Goal: Information Seeking & Learning: Learn about a topic

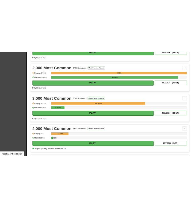
scroll to position [170, 0]
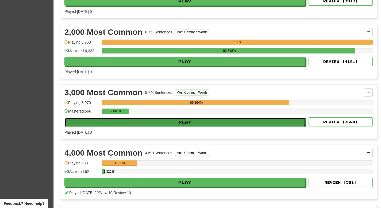
click at [158, 123] on button "Play" at bounding box center [185, 122] width 241 height 9
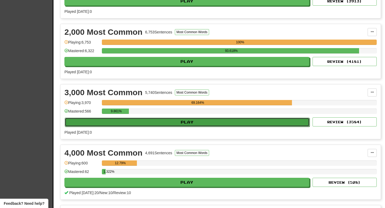
select select "**"
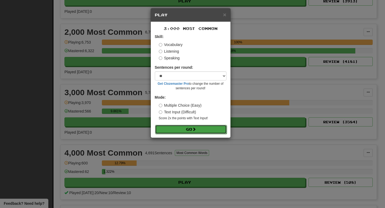
click at [168, 128] on button "Go" at bounding box center [191, 129] width 72 height 9
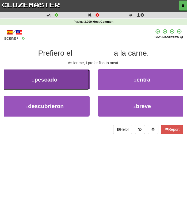
click at [62, 74] on button "1 . pescado" at bounding box center [45, 79] width 90 height 21
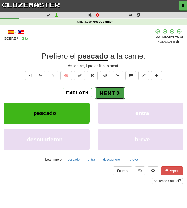
click at [106, 93] on button "Next" at bounding box center [110, 93] width 30 height 12
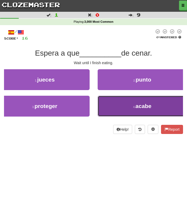
click at [121, 109] on button "4 . acabe" at bounding box center [143, 106] width 90 height 21
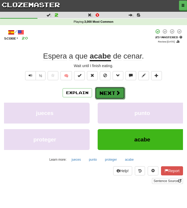
click at [106, 90] on button "Next" at bounding box center [110, 93] width 30 height 12
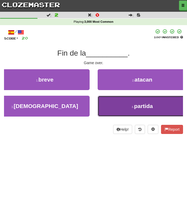
click at [118, 110] on button "4 . [PERSON_NAME]" at bounding box center [143, 106] width 90 height 21
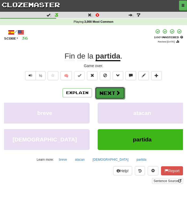
click at [112, 94] on button "Next" at bounding box center [110, 93] width 30 height 12
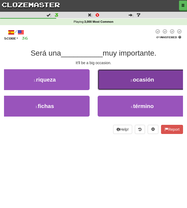
click at [114, 77] on button "2 . ocasión" at bounding box center [143, 79] width 90 height 21
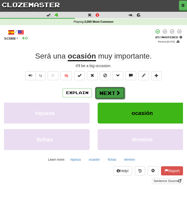
click at [104, 92] on button "Next" at bounding box center [110, 93] width 30 height 12
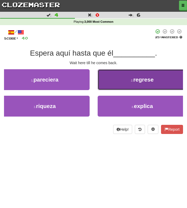
click at [136, 86] on button "2 . regrese" at bounding box center [143, 79] width 90 height 21
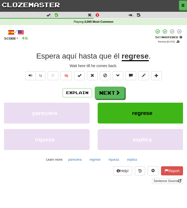
click at [21, 81] on div "½ 🧠" at bounding box center [93, 77] width 179 height 12
click at [31, 80] on button "Text-to-speech controls" at bounding box center [30, 75] width 11 height 9
click at [109, 92] on button "Next" at bounding box center [110, 93] width 30 height 12
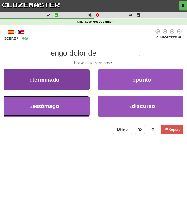
drag, startPoint x: 63, startPoint y: 105, endPoint x: 47, endPoint y: 106, distance: 15.5
click at [63, 105] on button "3 . estómago" at bounding box center [45, 106] width 90 height 21
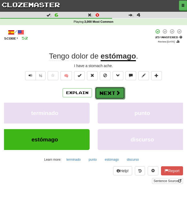
click at [103, 93] on button "Next" at bounding box center [110, 93] width 30 height 12
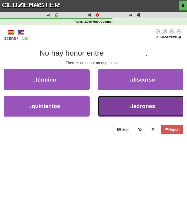
click at [112, 105] on button "4 . ladrones" at bounding box center [143, 106] width 90 height 21
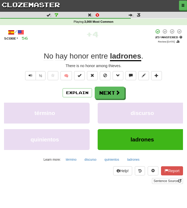
click at [24, 73] on div "½" at bounding box center [35, 77] width 22 height 12
click at [28, 74] on button "Text-to-speech controls" at bounding box center [30, 75] width 11 height 9
click at [30, 75] on span "Text-to-speech controls" at bounding box center [31, 76] width 4 height 4
click at [109, 92] on button "Next" at bounding box center [110, 93] width 30 height 12
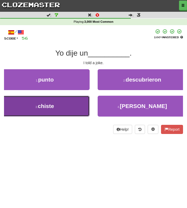
click at [70, 110] on button "3 . chiste" at bounding box center [45, 106] width 90 height 21
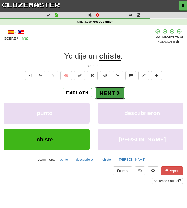
click at [114, 94] on button "Next" at bounding box center [110, 93] width 30 height 12
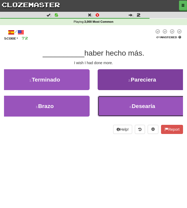
click at [117, 108] on button "4 . Desearía" at bounding box center [143, 106] width 90 height 21
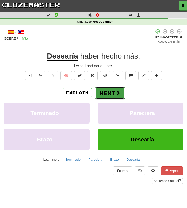
click at [113, 96] on button "Next" at bounding box center [110, 93] width 30 height 12
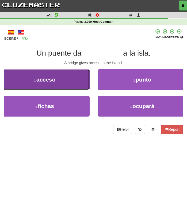
click at [54, 82] on span "acceso" at bounding box center [45, 80] width 19 height 6
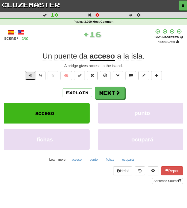
click at [27, 75] on button "Text-to-speech controls" at bounding box center [30, 75] width 11 height 9
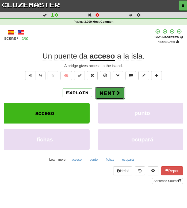
click at [106, 95] on button "Next" at bounding box center [110, 93] width 30 height 12
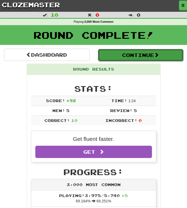
click at [113, 54] on button "Continue" at bounding box center [141, 55] width 86 height 12
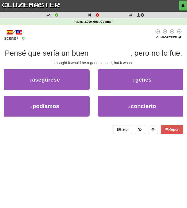
click at [90, 37] on div at bounding box center [89, 35] width 129 height 12
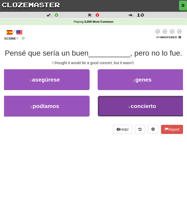
click at [113, 104] on button "4 . concierto" at bounding box center [143, 106] width 90 height 21
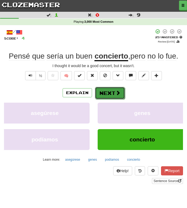
click at [109, 97] on button "Next" at bounding box center [110, 93] width 30 height 12
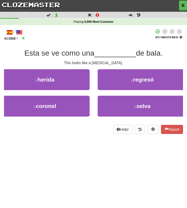
click at [20, 142] on div "Dashboard Clozemaster [GEOGRAPHIC_DATA] / Toggle Dropdown Dashboard Leaderboard…" at bounding box center [93, 104] width 187 height 208
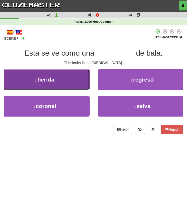
click at [54, 83] on button "1 . herida" at bounding box center [45, 79] width 90 height 21
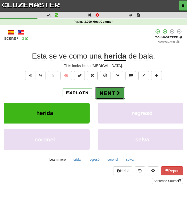
click at [105, 95] on button "Next" at bounding box center [110, 93] width 30 height 12
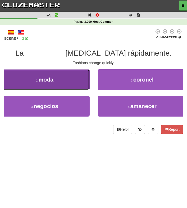
click at [57, 78] on button "1 . moda" at bounding box center [45, 79] width 90 height 21
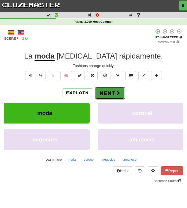
click at [113, 94] on button "Next" at bounding box center [110, 93] width 30 height 12
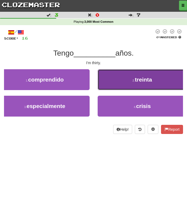
click at [122, 83] on button "2 . treinta" at bounding box center [143, 79] width 90 height 21
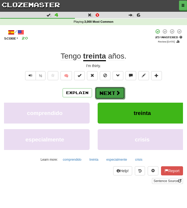
click at [112, 92] on button "Next" at bounding box center [110, 93] width 30 height 12
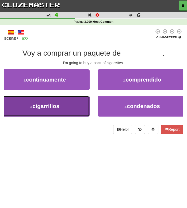
click at [51, 111] on button "3 . cigarrillos" at bounding box center [45, 106] width 90 height 21
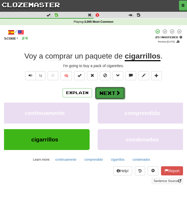
click at [104, 90] on button "Next" at bounding box center [110, 93] width 30 height 12
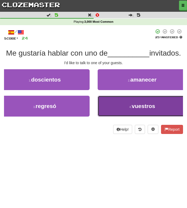
click at [120, 110] on button "4 . vuestros" at bounding box center [143, 106] width 90 height 21
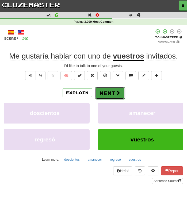
click at [106, 94] on button "Next" at bounding box center [110, 93] width 30 height 12
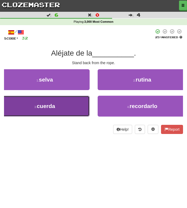
click at [62, 109] on button "3 . cuerda" at bounding box center [45, 106] width 90 height 21
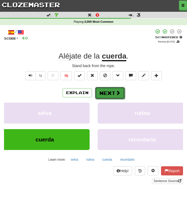
click at [120, 94] on button "Next" at bounding box center [110, 93] width 30 height 12
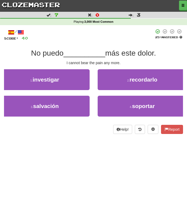
click at [19, 144] on div "Dashboard Clozemaster [GEOGRAPHIC_DATA] / Toggle Dropdown Dashboard Leaderboard…" at bounding box center [93, 104] width 187 height 208
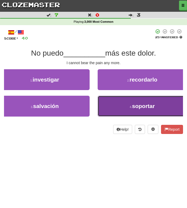
click at [116, 107] on button "4 . soportar" at bounding box center [143, 106] width 90 height 21
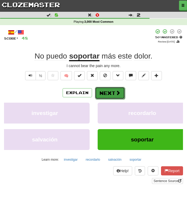
click at [109, 94] on button "Next" at bounding box center [110, 93] width 30 height 12
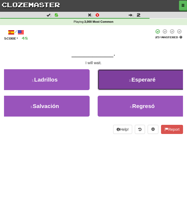
click at [123, 84] on button "2 . Esperaré" at bounding box center [143, 79] width 90 height 21
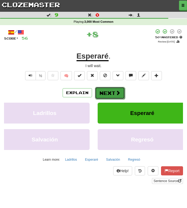
click at [113, 93] on button "Next" at bounding box center [110, 93] width 30 height 12
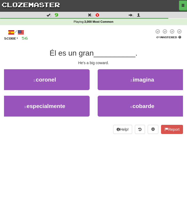
click at [113, 30] on div at bounding box center [91, 35] width 126 height 12
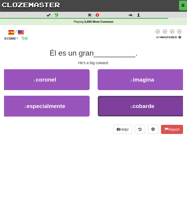
click at [127, 107] on button "4 . [GEOGRAPHIC_DATA]" at bounding box center [143, 106] width 90 height 21
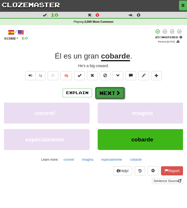
click at [105, 95] on button "Next" at bounding box center [110, 93] width 30 height 12
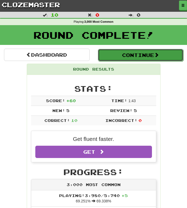
click at [136, 55] on button "Continue" at bounding box center [141, 55] width 86 height 12
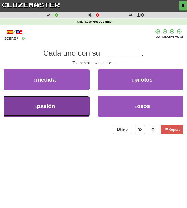
click at [57, 108] on button "3 . pasión" at bounding box center [45, 106] width 90 height 21
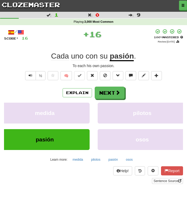
click at [85, 66] on div "To each his own passion." at bounding box center [93, 65] width 179 height 5
click at [76, 66] on div "To each his own passion." at bounding box center [93, 65] width 179 height 5
click at [93, 35] on div "+ 16" at bounding box center [91, 36] width 126 height 15
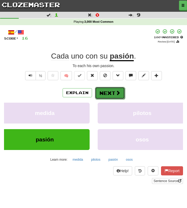
click at [109, 93] on button "Next" at bounding box center [110, 93] width 30 height 12
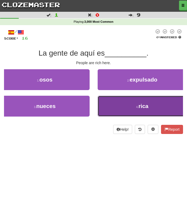
click at [115, 110] on button "4 . [GEOGRAPHIC_DATA]" at bounding box center [143, 106] width 90 height 21
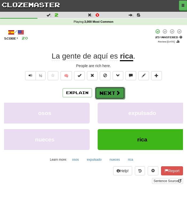
click at [109, 93] on button "Next" at bounding box center [110, 93] width 30 height 12
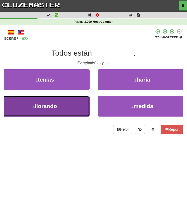
click at [68, 105] on button "3 . llorando" at bounding box center [45, 106] width 90 height 21
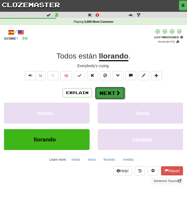
click at [108, 94] on button "Next" at bounding box center [110, 93] width 30 height 12
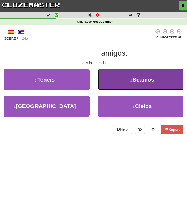
click at [128, 83] on button "2 . Seamos" at bounding box center [143, 79] width 90 height 21
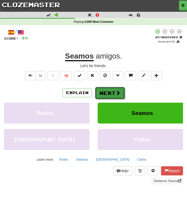
click at [106, 96] on button "Next" at bounding box center [110, 93] width 30 height 12
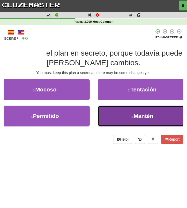
click at [132, 118] on small "4 ." at bounding box center [132, 116] width 2 height 3
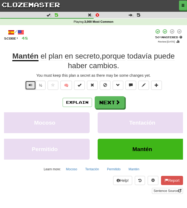
click at [27, 87] on button "Text-to-speech controls" at bounding box center [30, 85] width 11 height 9
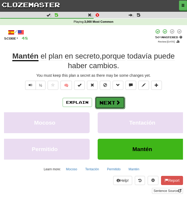
click at [104, 101] on button "Next" at bounding box center [110, 103] width 30 height 12
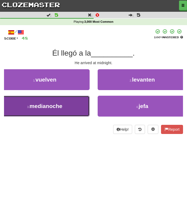
click at [52, 111] on button "3 . medianoche" at bounding box center [45, 106] width 90 height 21
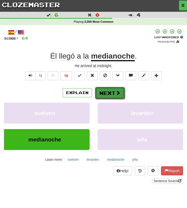
click at [112, 92] on button "Next" at bounding box center [110, 93] width 30 height 12
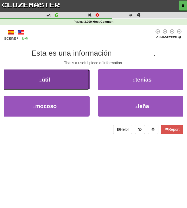
click at [55, 85] on button "1 . útil" at bounding box center [45, 79] width 90 height 21
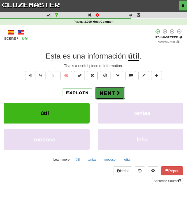
click at [110, 92] on button "Next" at bounding box center [110, 93] width 30 height 12
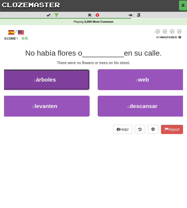
click at [75, 78] on button "1 . árboles" at bounding box center [45, 79] width 90 height 21
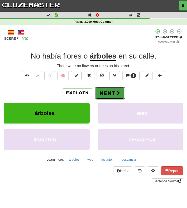
click at [110, 90] on button "Next" at bounding box center [110, 93] width 30 height 12
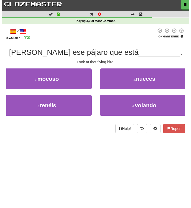
scroll to position [1, 0]
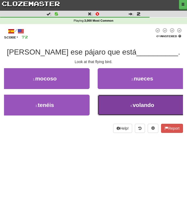
click at [120, 104] on button "4 . volando" at bounding box center [143, 105] width 90 height 21
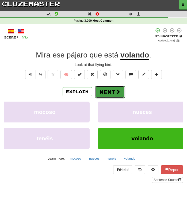
click at [109, 90] on button "Next" at bounding box center [110, 92] width 30 height 12
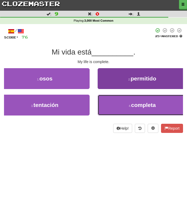
drag, startPoint x: 124, startPoint y: 106, endPoint x: 122, endPoint y: 104, distance: 2.8
click at [124, 106] on button "4 . completa" at bounding box center [143, 105] width 90 height 21
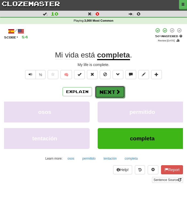
click at [112, 93] on button "Next" at bounding box center [110, 92] width 30 height 12
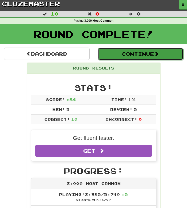
click at [127, 55] on button "Continue" at bounding box center [141, 54] width 86 height 12
